Goal: Task Accomplishment & Management: Use online tool/utility

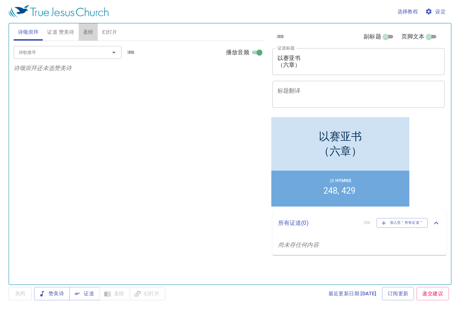
click at [90, 34] on span "圣经" at bounding box center [88, 32] width 10 height 9
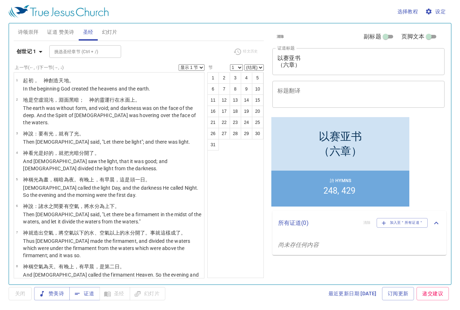
click at [57, 32] on span "证道 赞美诗" at bounding box center [60, 32] width 27 height 9
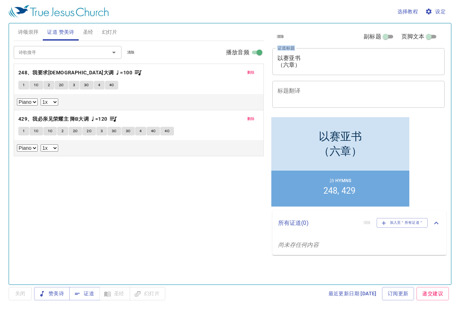
drag, startPoint x: 314, startPoint y: 70, endPoint x: 267, endPoint y: 61, distance: 47.5
click at [267, 61] on div "清除 副标题 页脚文本 证道标题 以赛亚书 （六章） x 证道标题 标题翻译 x 标题翻译 副标题 x 副标题 副标题翻译 x 副标题翻译 页脚文本 页脚文本…" at bounding box center [358, 150] width 183 height 261
click at [297, 63] on textarea "以赛亚书 （六章）" at bounding box center [359, 62] width 163 height 14
drag, startPoint x: 299, startPoint y: 66, endPoint x: 279, endPoint y: 59, distance: 21.5
click at [279, 59] on textarea "以赛亚书 （六章）" at bounding box center [359, 62] width 163 height 14
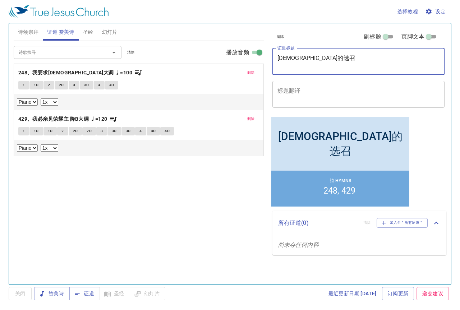
type textarea "[DEMOGRAPHIC_DATA]的选召"
click at [133, 51] on span "清除" at bounding box center [131, 52] width 8 height 6
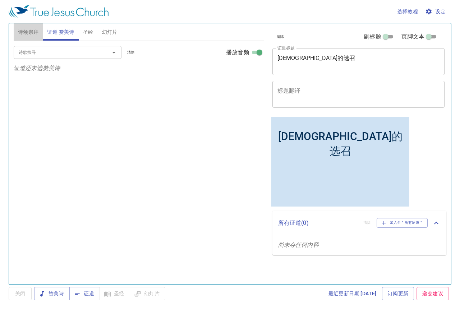
click at [29, 33] on span "诗颂崇拜" at bounding box center [28, 32] width 21 height 9
click at [58, 54] on input "诗歌搜寻" at bounding box center [57, 52] width 82 height 8
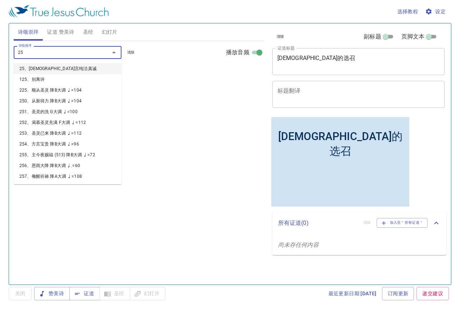
type input "253"
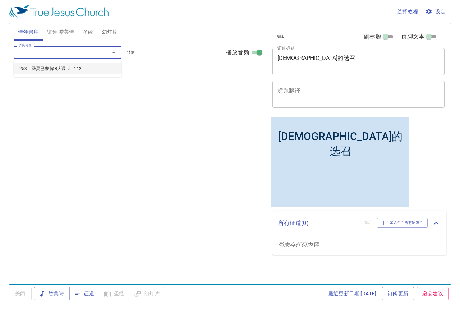
select select "1"
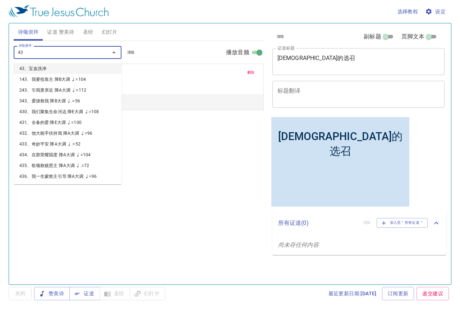
type input "439"
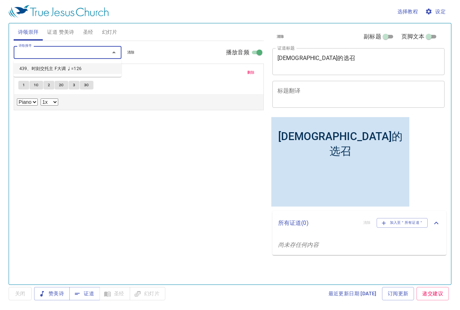
select select "1"
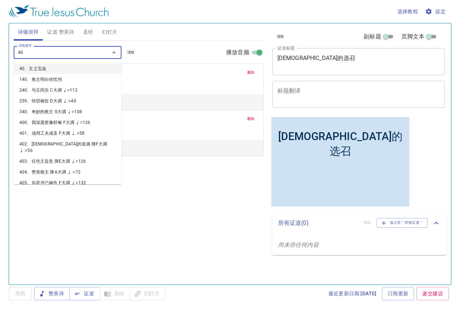
type input "405"
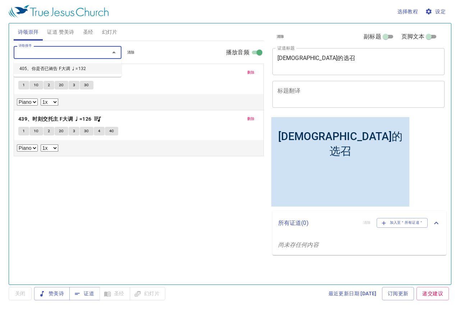
select select "1"
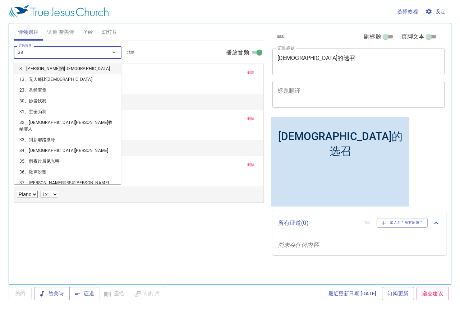
type input "387"
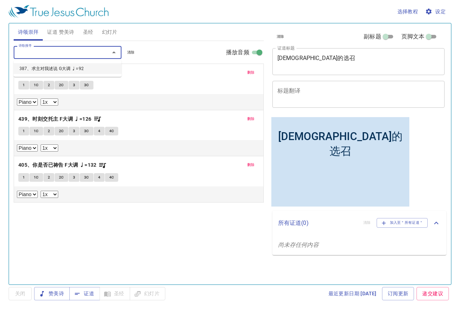
select select "1"
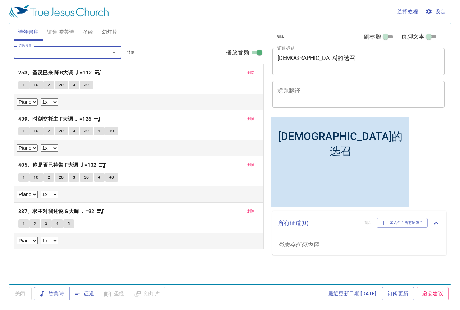
click at [252, 210] on span "删除" at bounding box center [251, 211] width 8 height 6
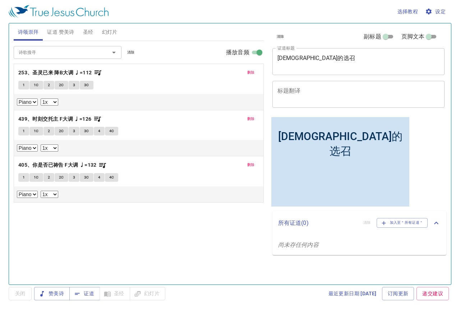
click at [34, 53] on input "诗歌搜寻" at bounding box center [57, 52] width 82 height 8
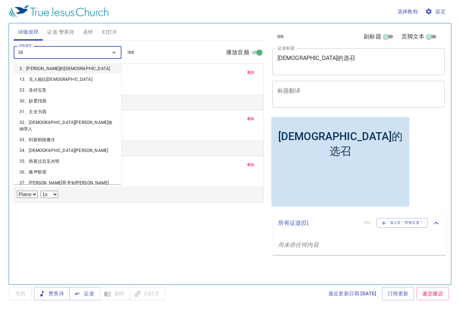
type input "389"
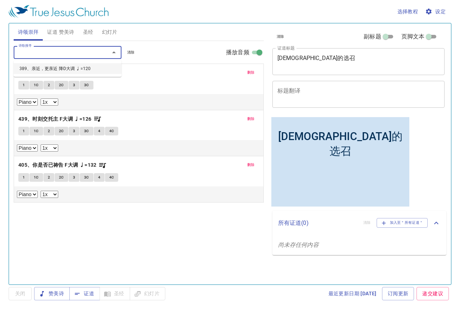
select select "1"
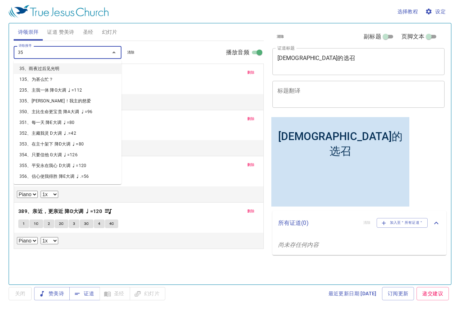
type input "354"
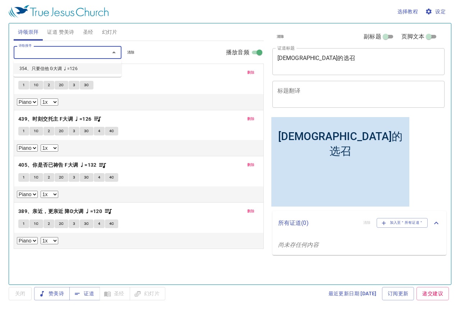
select select "1"
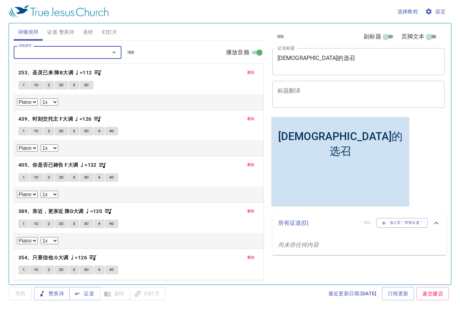
click at [88, 31] on span "圣经" at bounding box center [88, 32] width 10 height 9
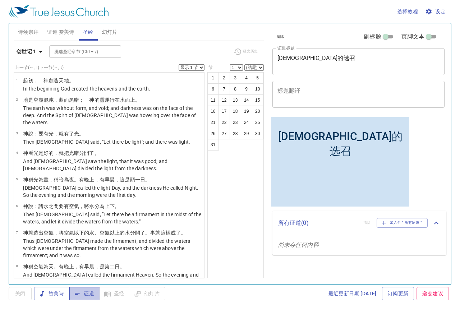
click at [73, 295] on button "证道" at bounding box center [84, 293] width 31 height 13
click at [55, 296] on span "赞美诗" at bounding box center [52, 294] width 24 height 9
click at [27, 34] on span "诗颂崇拜" at bounding box center [28, 32] width 21 height 9
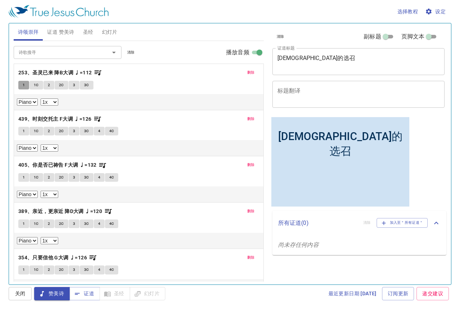
click at [22, 86] on button "1" at bounding box center [23, 85] width 11 height 9
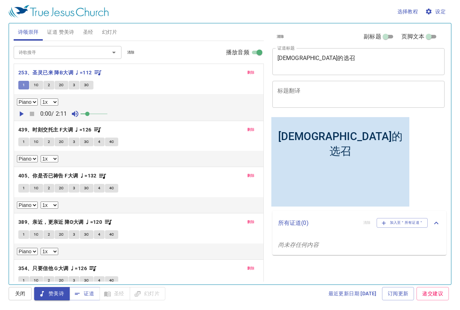
click at [28, 84] on button "1" at bounding box center [23, 85] width 11 height 9
click at [37, 86] on span "1C" at bounding box center [36, 85] width 5 height 6
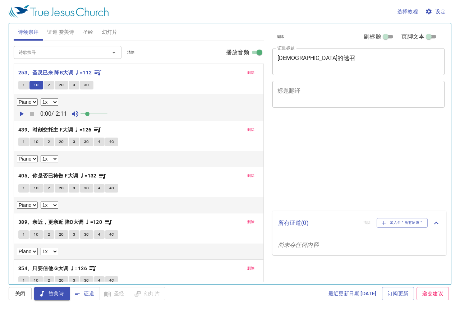
select select "1"
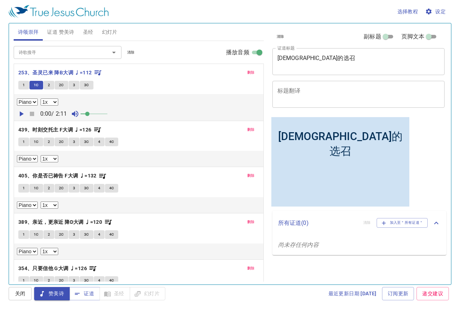
click at [36, 85] on span "1C" at bounding box center [36, 85] width 5 height 6
click at [51, 86] on button "2" at bounding box center [49, 85] width 11 height 9
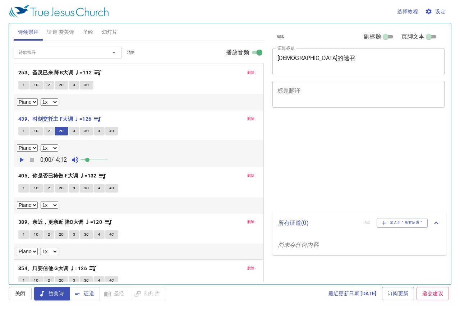
select select "1"
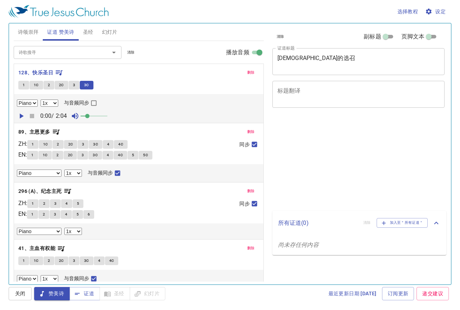
select select "1"
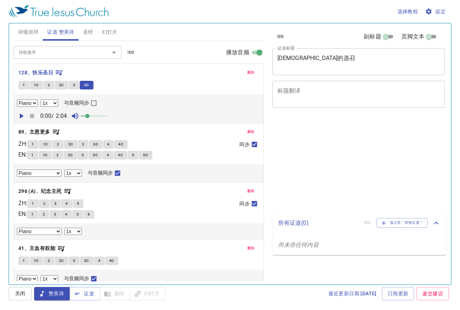
select select "1"
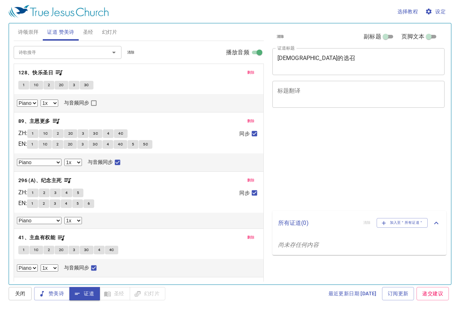
select select "1"
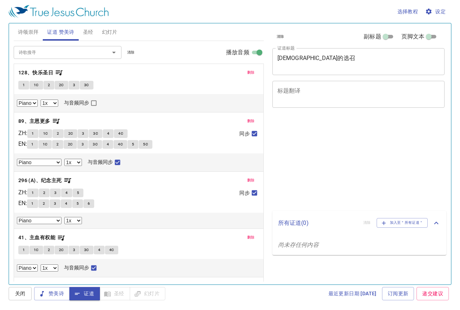
select select "1"
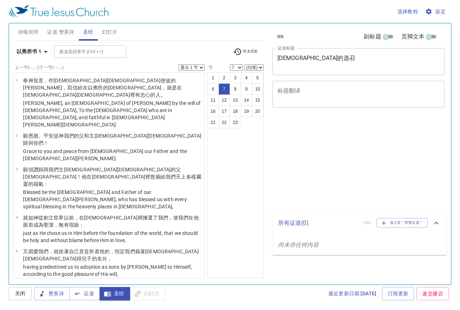
select select "7"
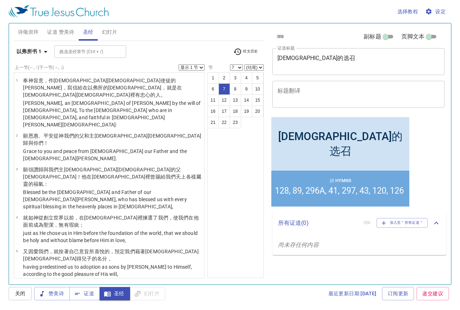
scroll to position [95, 0]
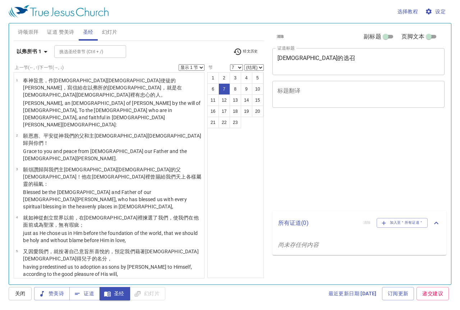
select select "7"
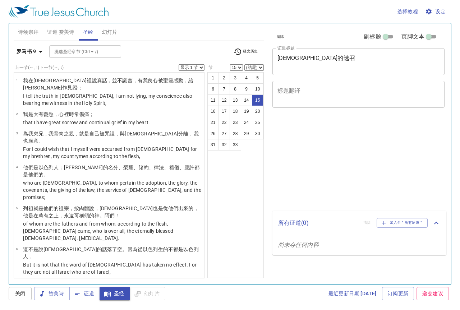
select select "15"
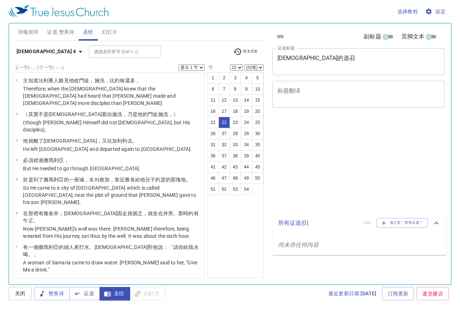
select select "22"
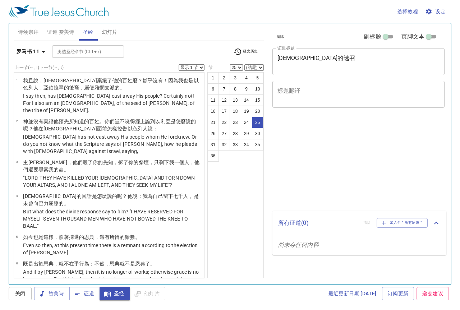
select select "25"
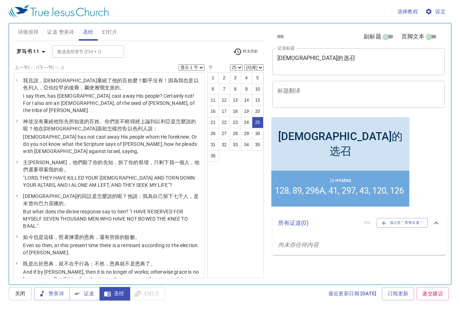
scroll to position [675, 0]
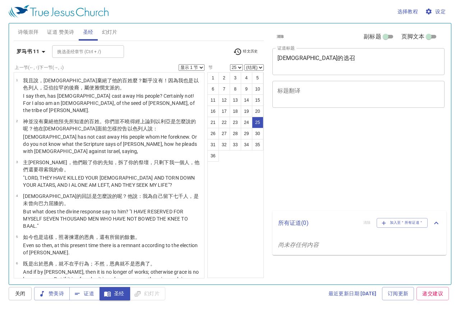
select select "25"
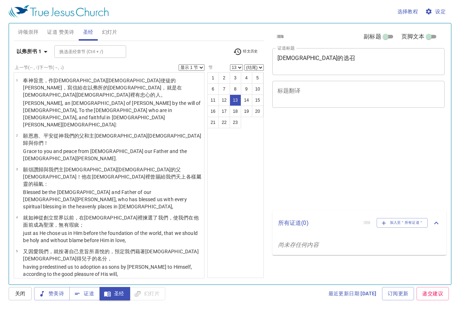
select select "13"
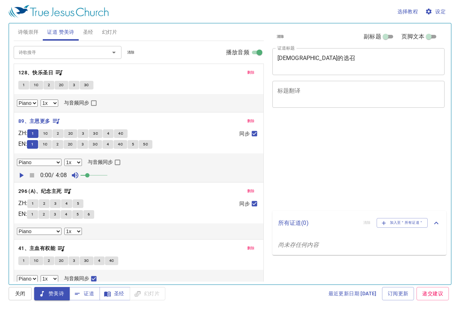
select select "1"
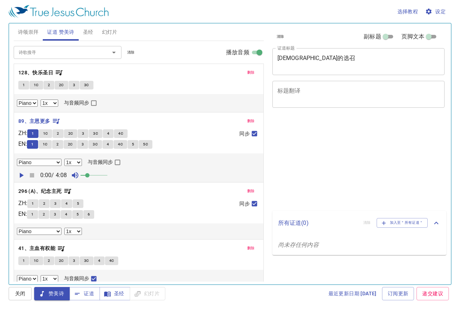
select select "1"
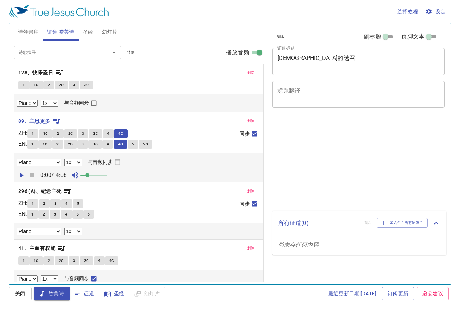
select select "1"
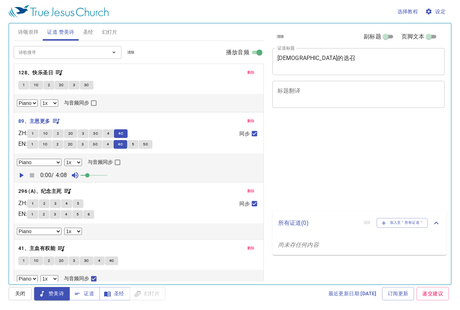
select select "1"
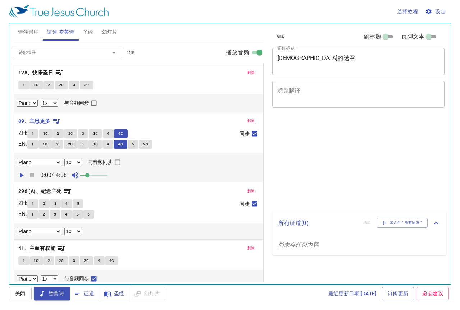
select select "1"
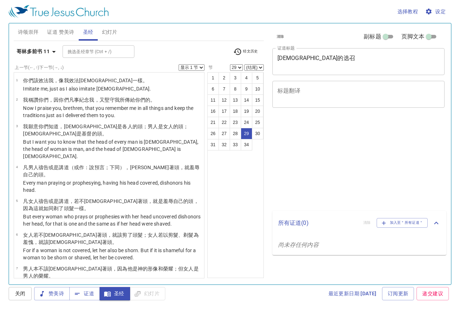
select select "29"
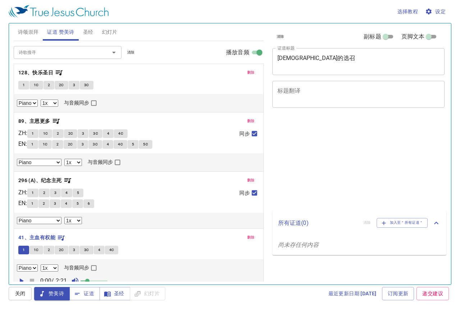
select select "1"
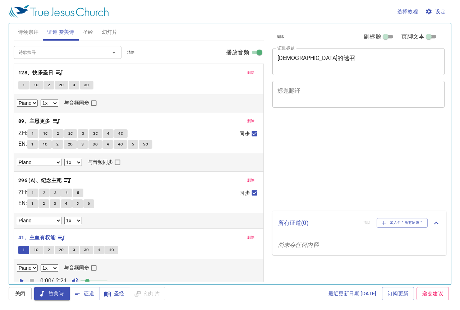
select select "1"
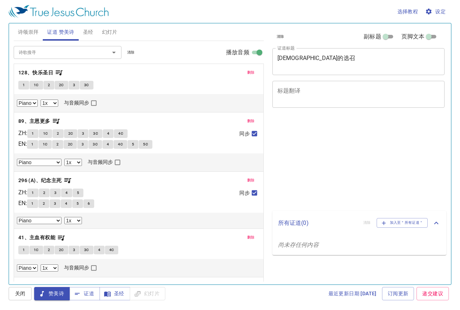
select select "1"
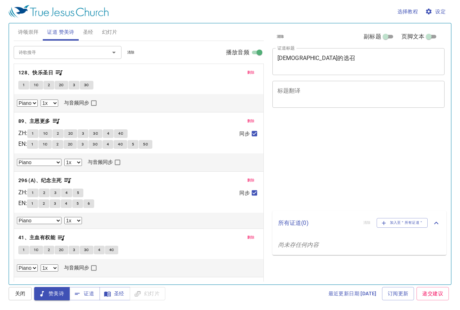
select select "1"
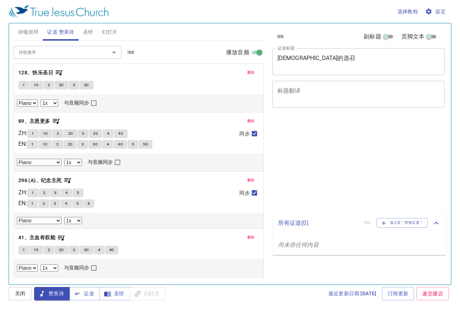
select select "1"
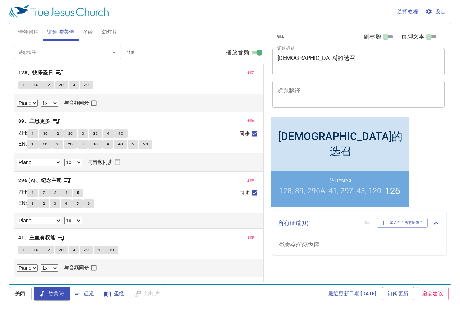
scroll to position [209, 0]
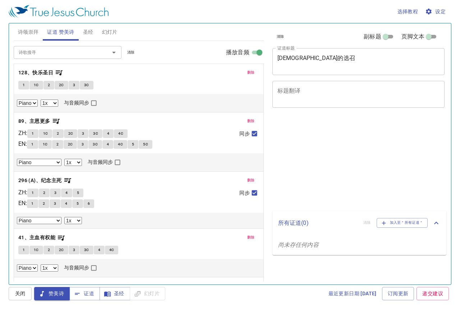
select select "1"
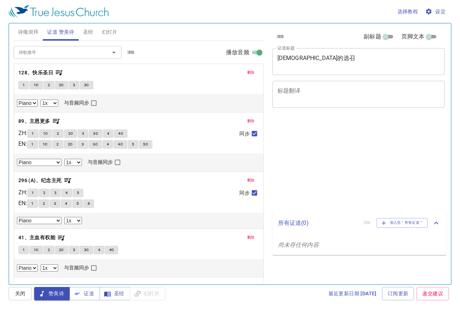
select select "1"
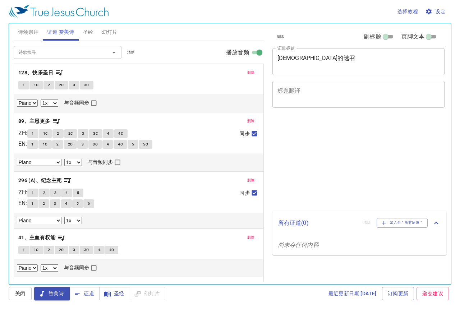
select select "1"
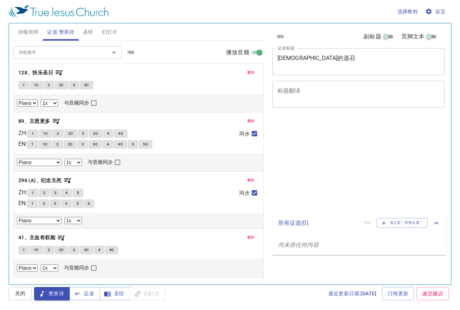
select select "1"
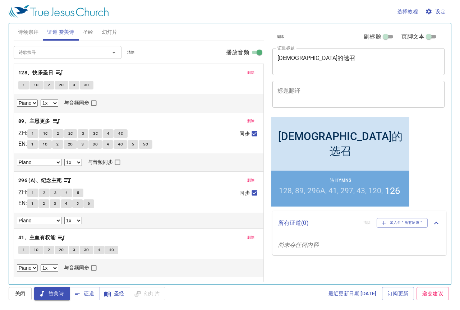
scroll to position [209, 0]
